Goal: Transaction & Acquisition: Obtain resource

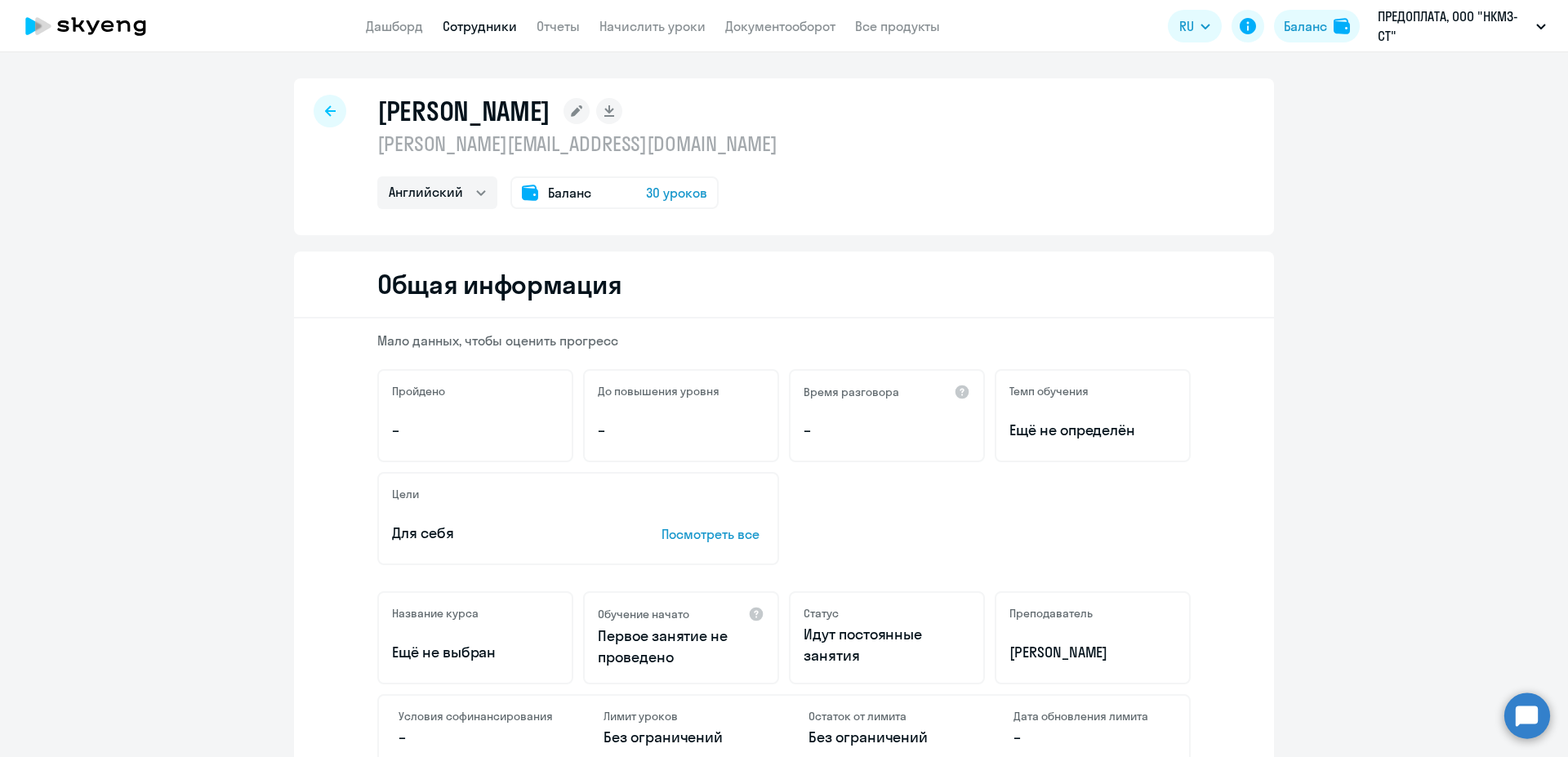
select select "english"
click at [483, 27] on link "Сотрудники" at bounding box center [480, 26] width 75 height 17
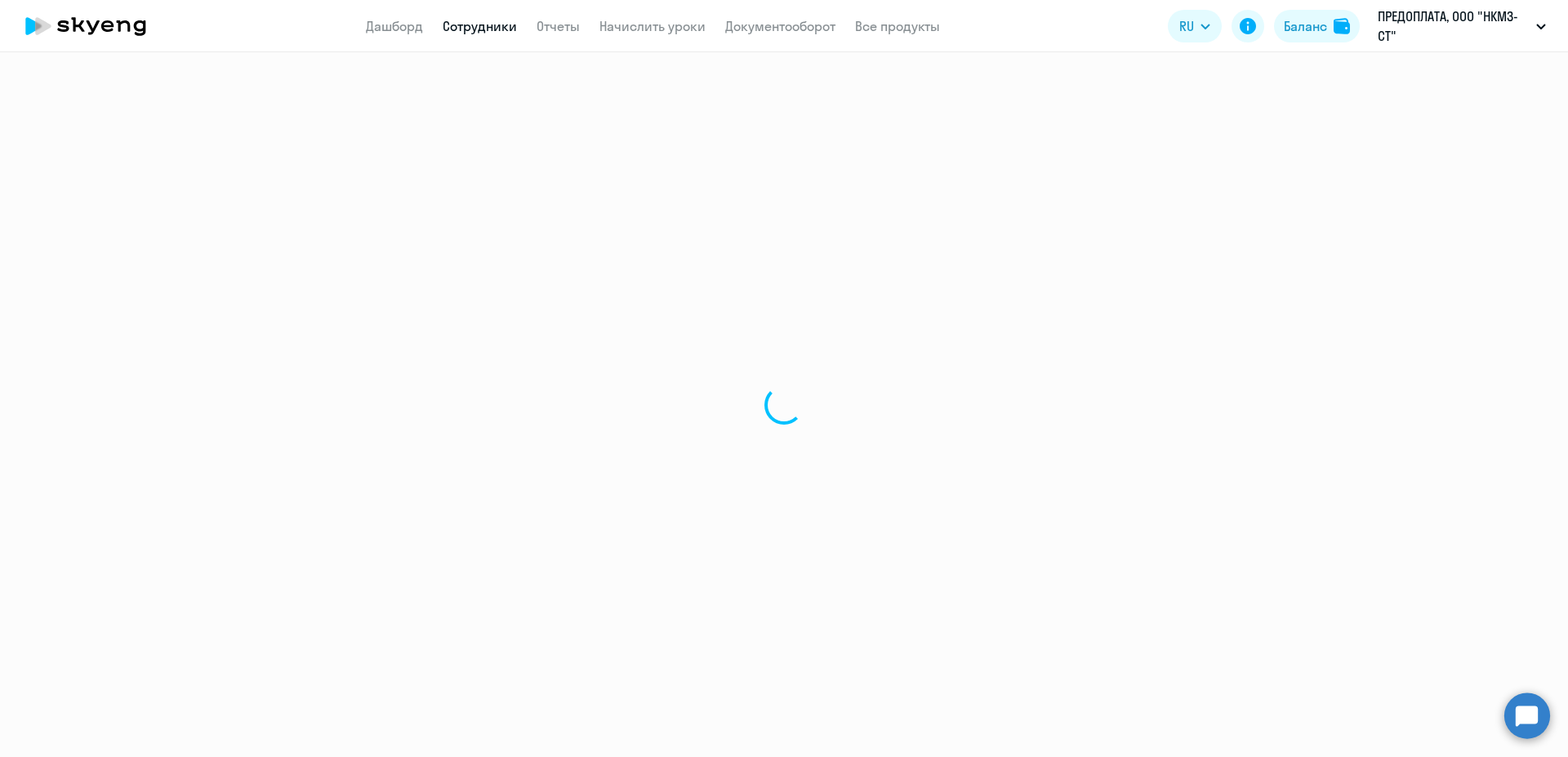
select select "30"
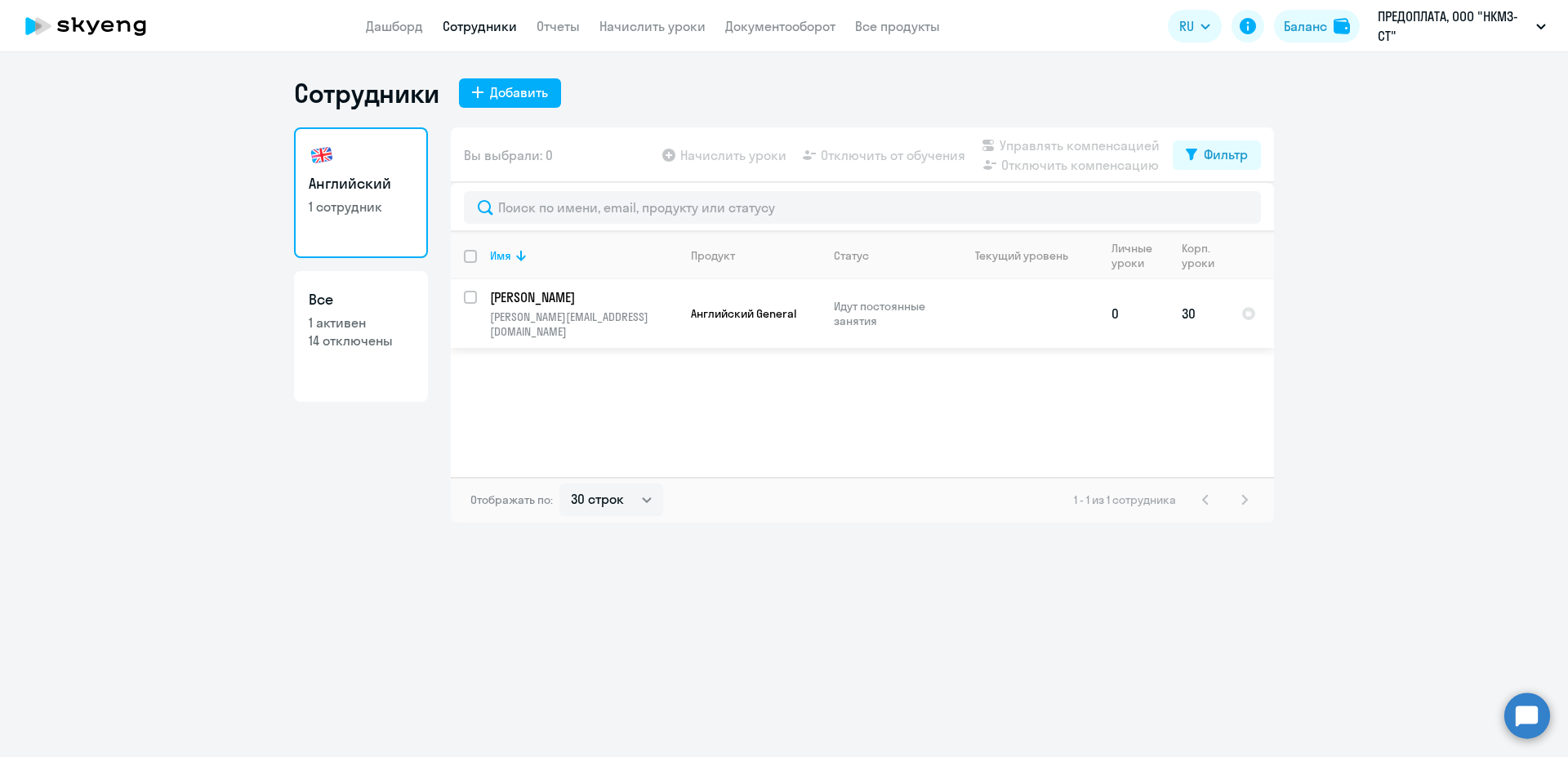
click at [606, 303] on p "[PERSON_NAME]" at bounding box center [583, 296] width 185 height 18
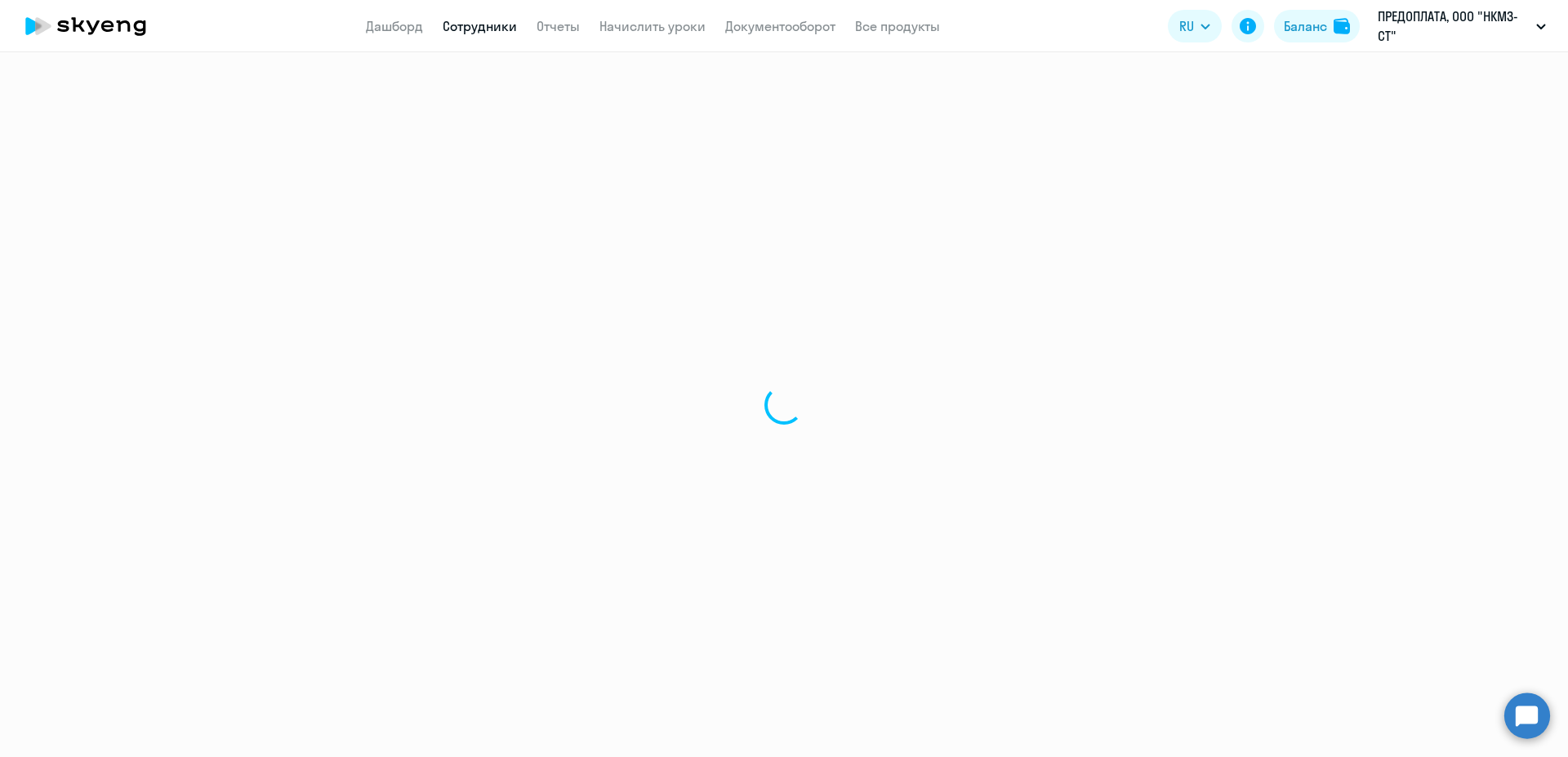
select select "english"
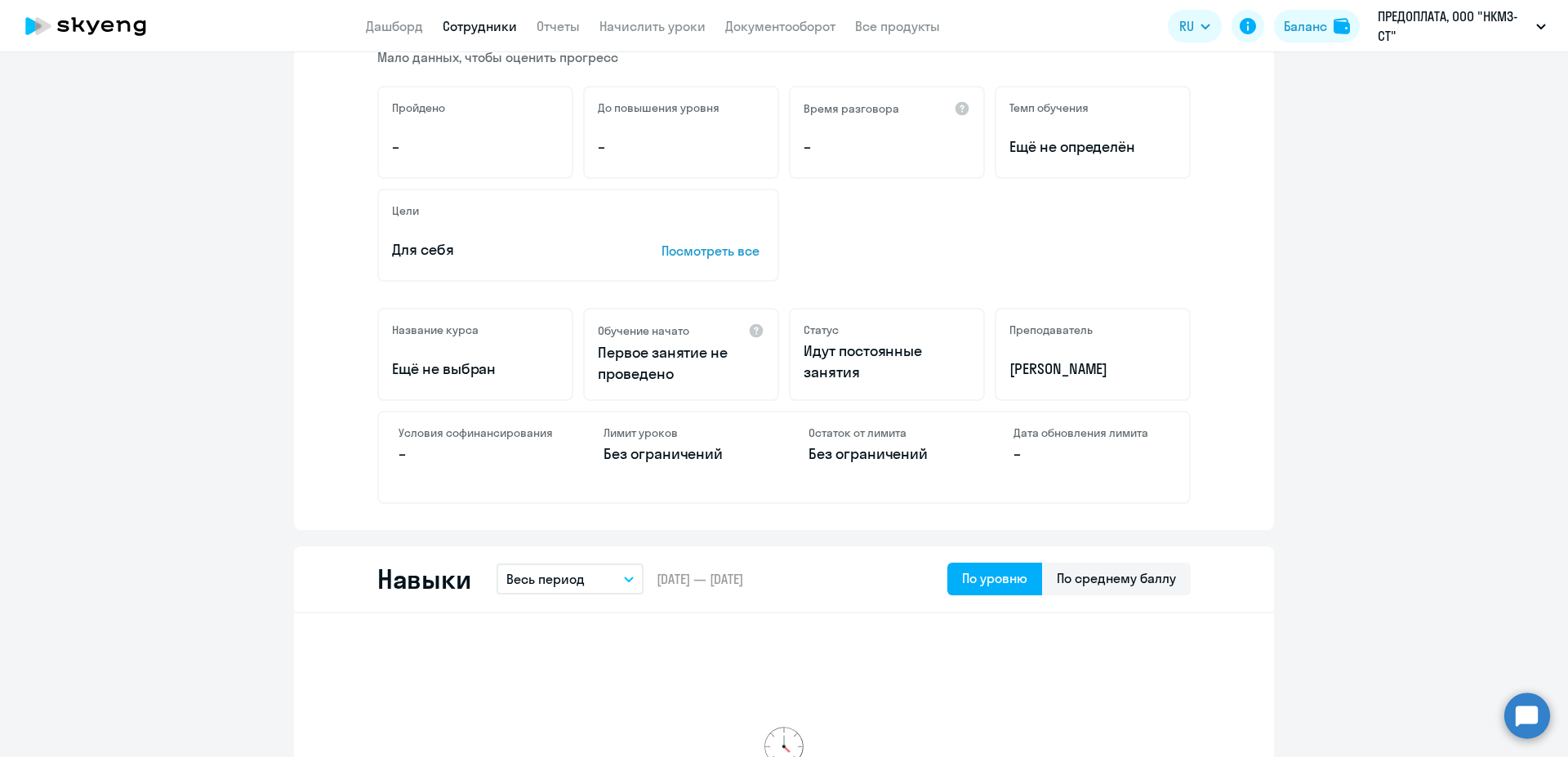
scroll to position [309, 0]
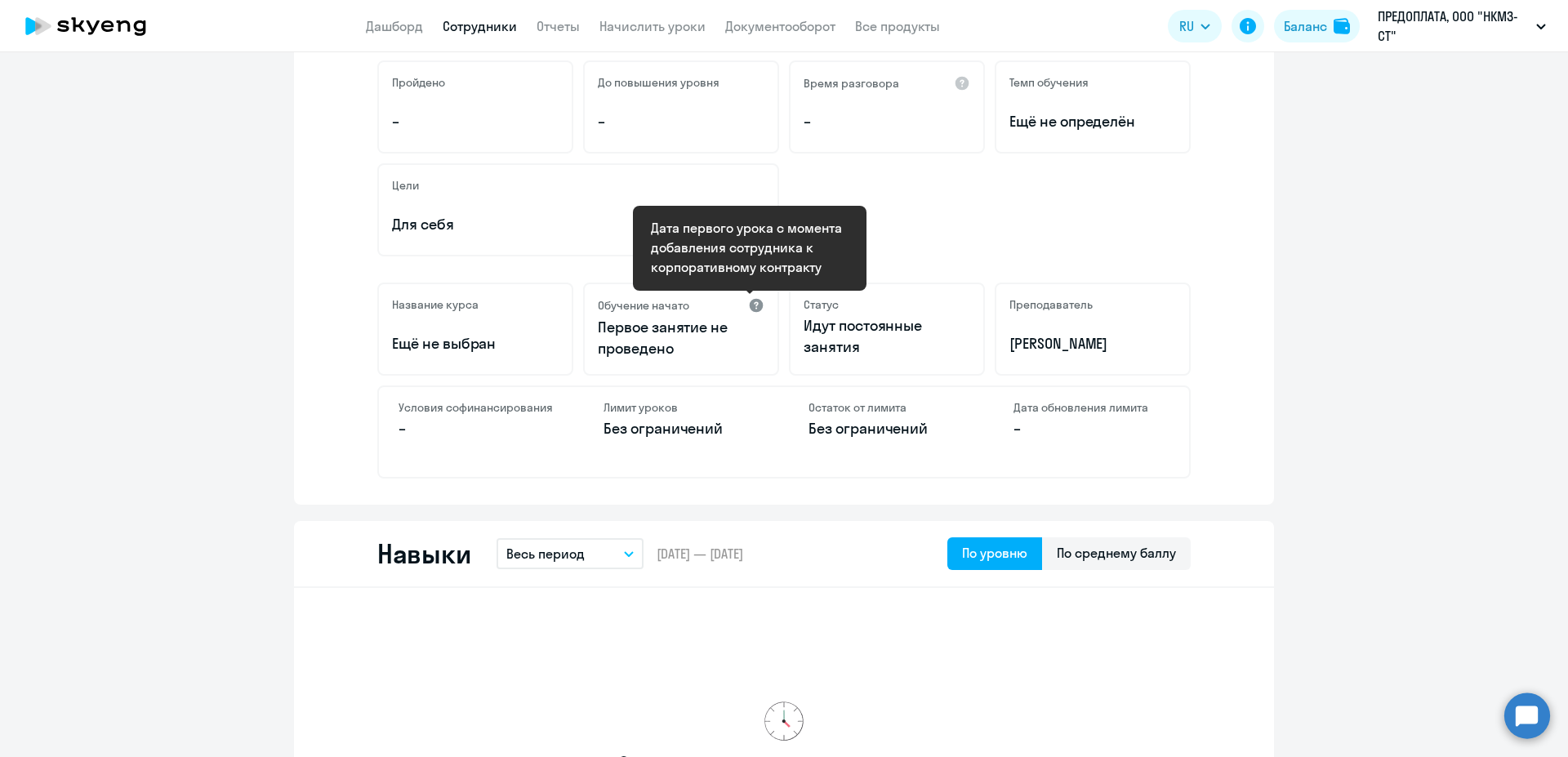
click at [750, 307] on div at bounding box center [756, 306] width 17 height 17
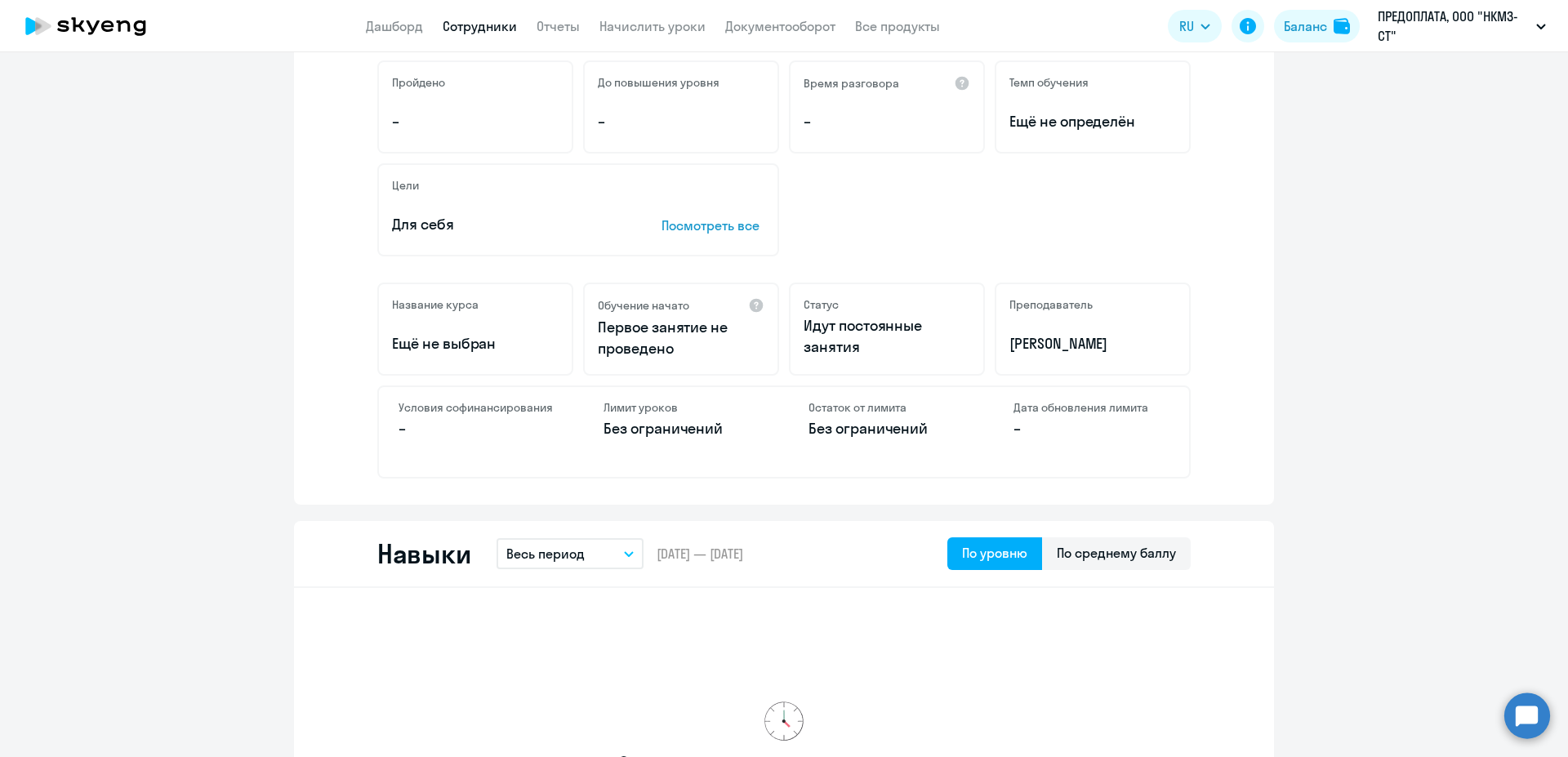
scroll to position [0, 0]
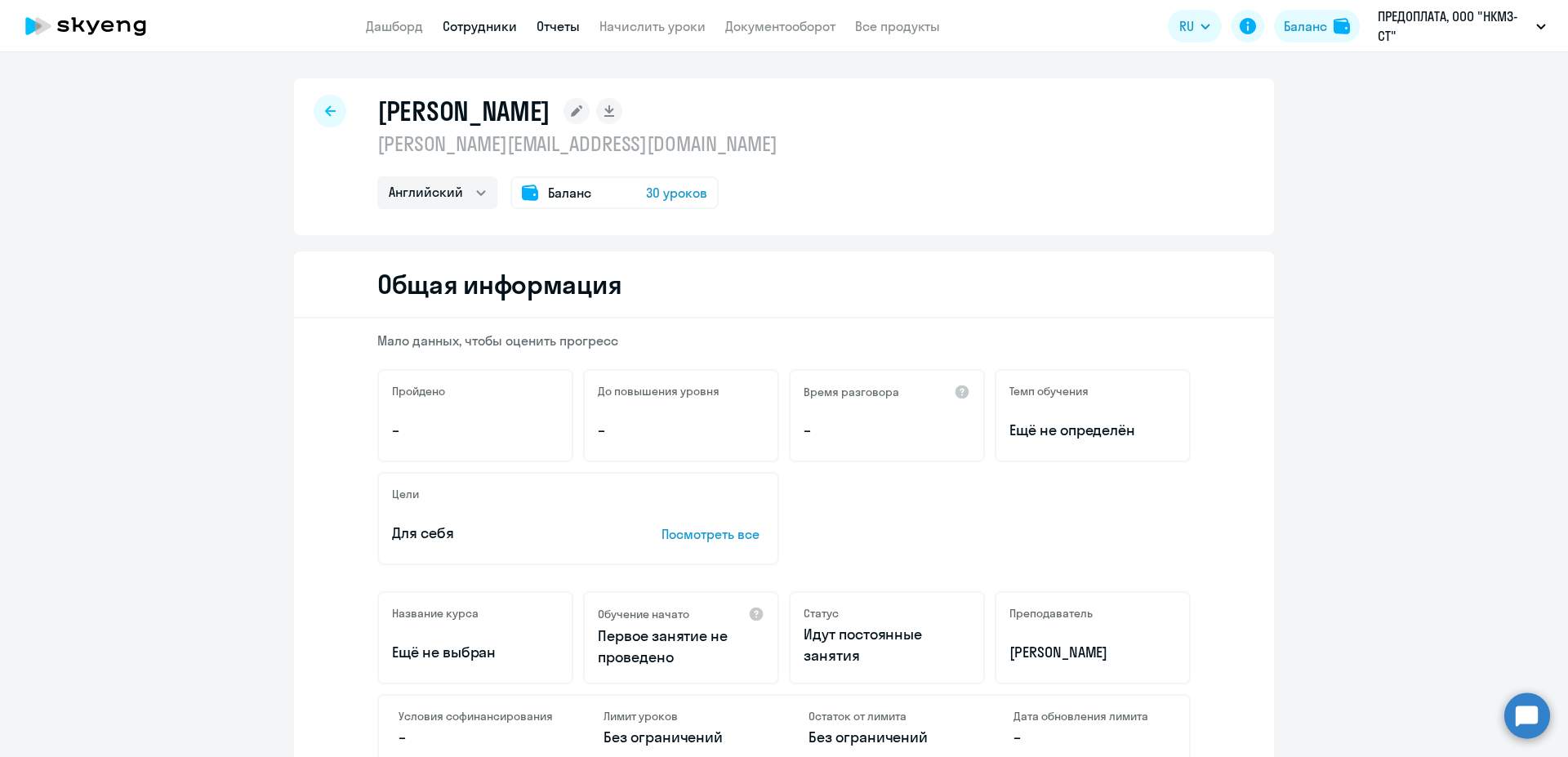
click at [563, 29] on link "Отчеты" at bounding box center [558, 26] width 43 height 17
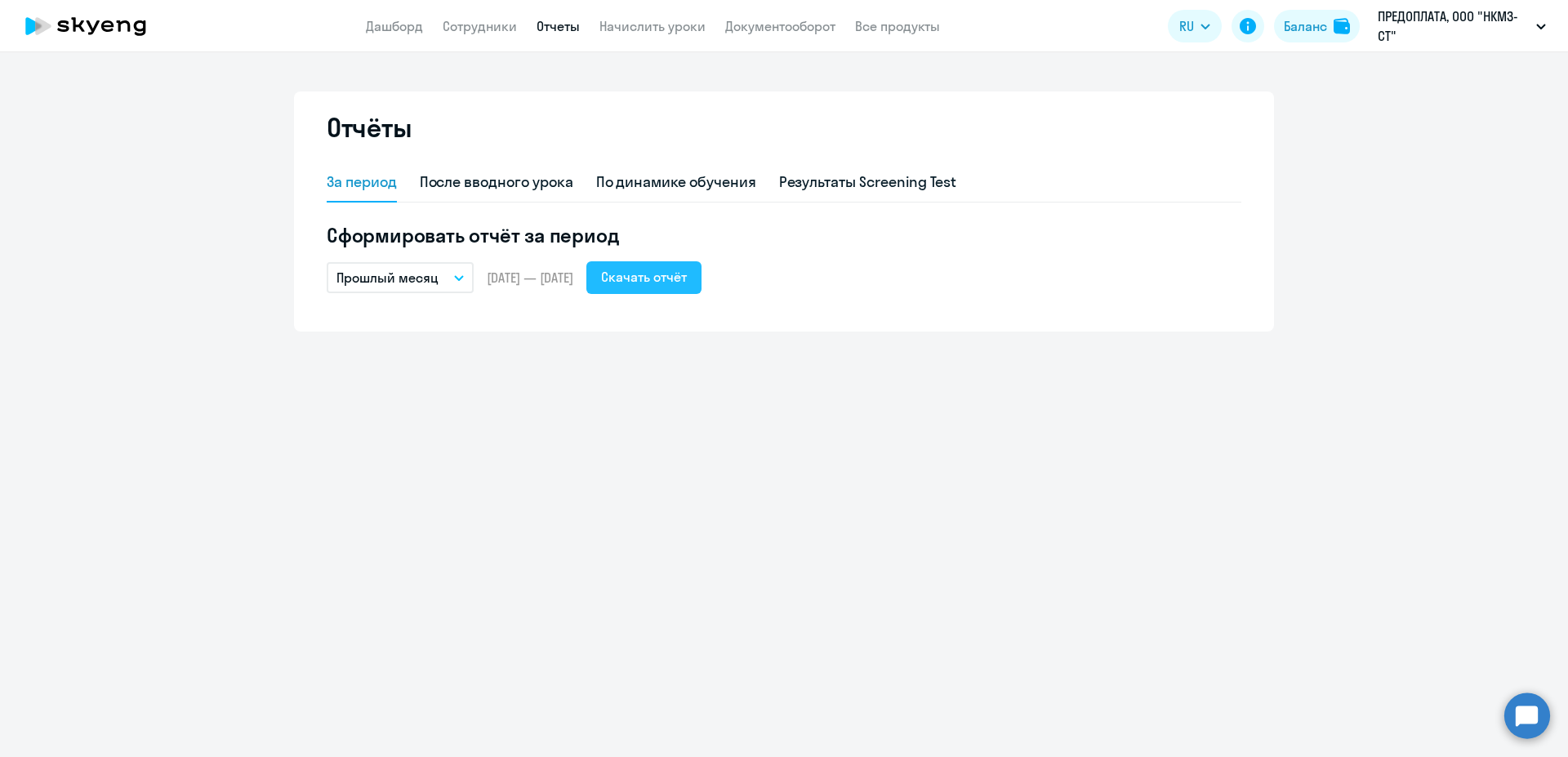
click at [651, 283] on div "Скачать отчёт" at bounding box center [644, 276] width 86 height 20
click at [413, 25] on link "Дашборд" at bounding box center [393, 26] width 57 height 17
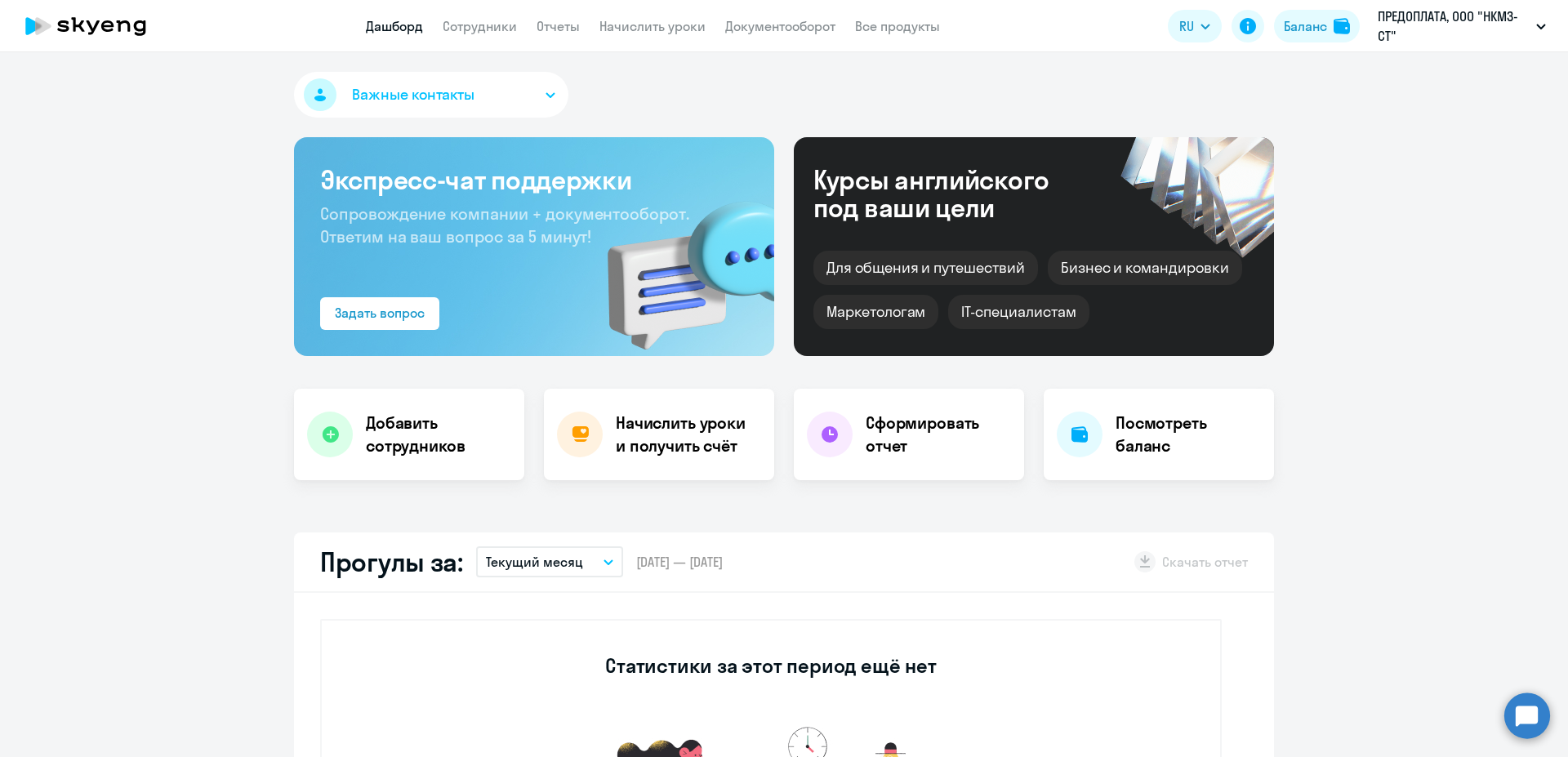
select select "30"
